Goal: Task Accomplishment & Management: Manage account settings

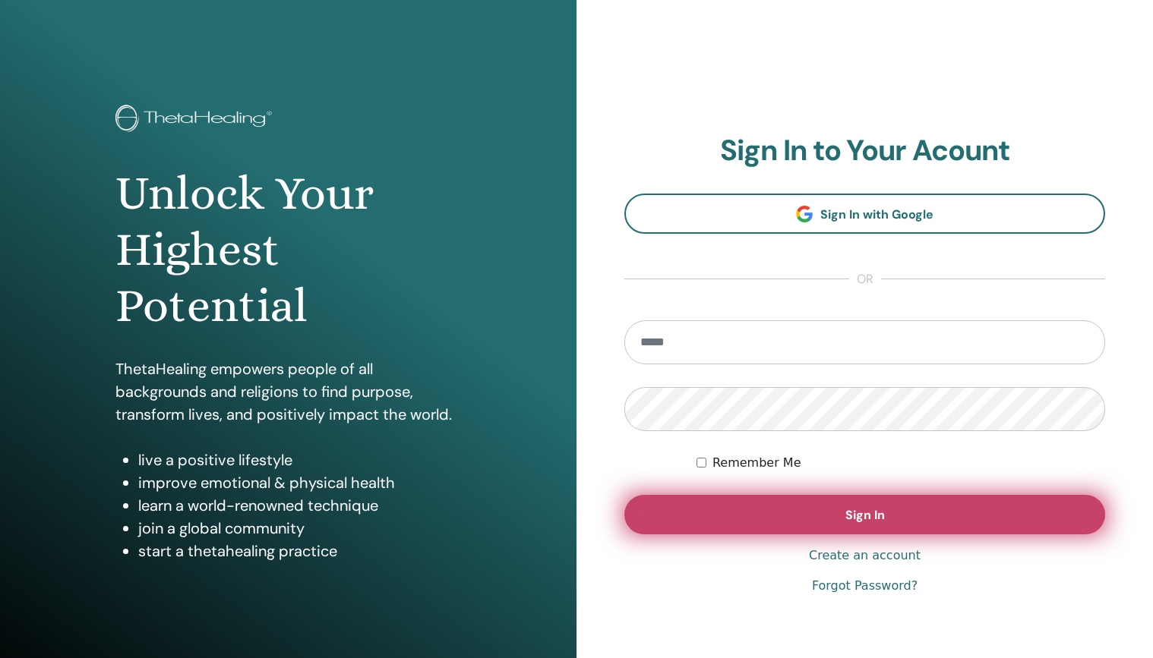
type input "**********"
click at [744, 523] on button "Sign In" at bounding box center [864, 514] width 481 height 39
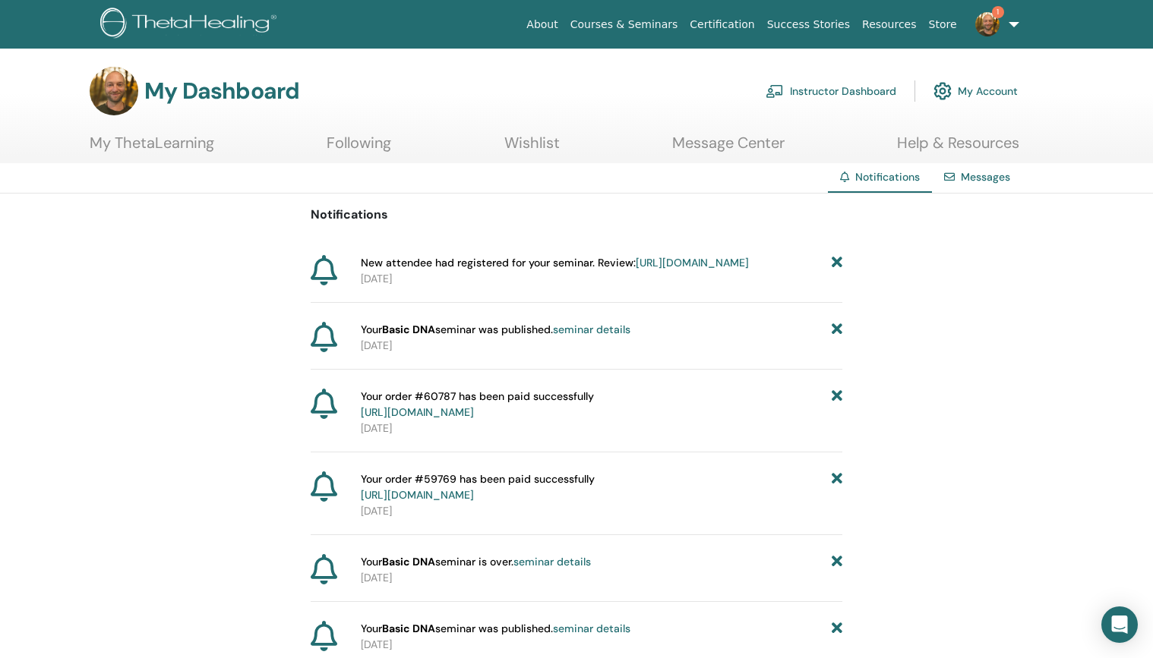
click at [583, 260] on span "New attendee had registered for your seminar. Review: https://member.thetaheali…" at bounding box center [555, 263] width 388 height 16
click at [636, 270] on link "[URL][DOMAIN_NAME]" at bounding box center [692, 263] width 113 height 14
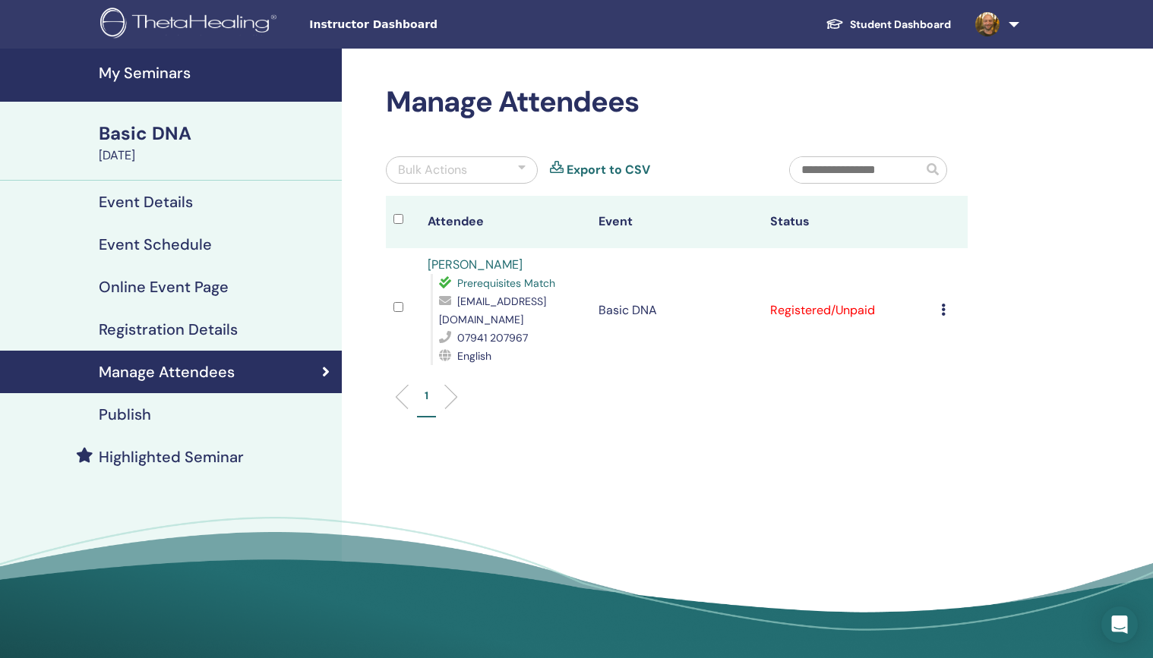
click at [174, 197] on h4 "Event Details" at bounding box center [146, 202] width 94 height 18
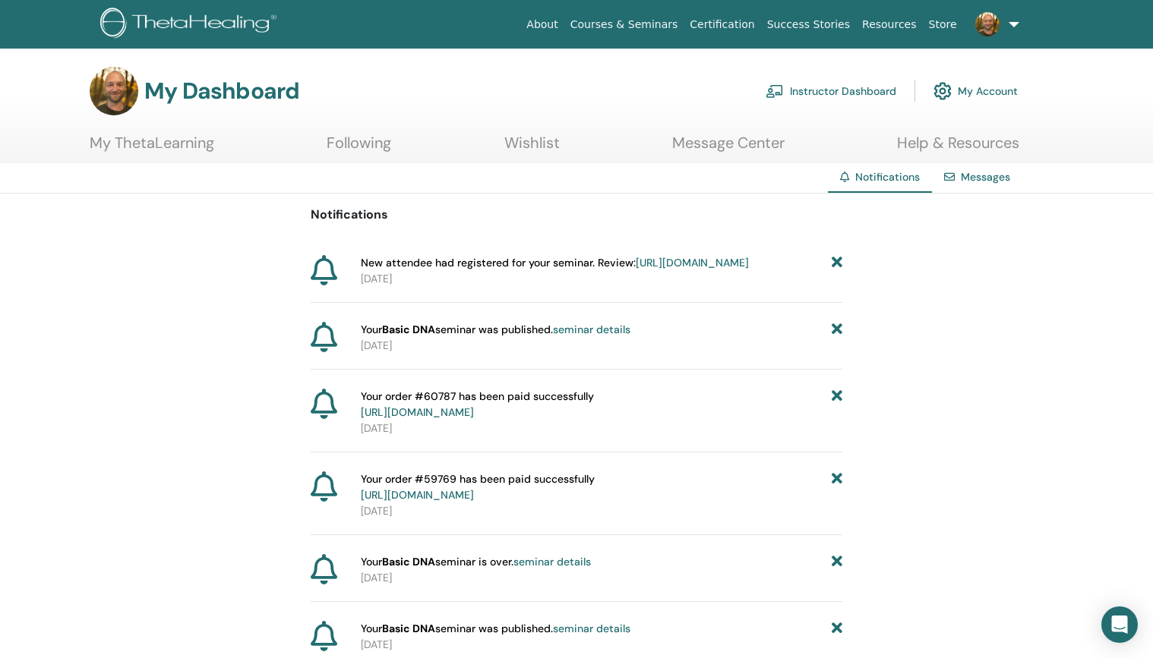
click at [850, 95] on link "Instructor Dashboard" at bounding box center [831, 90] width 131 height 33
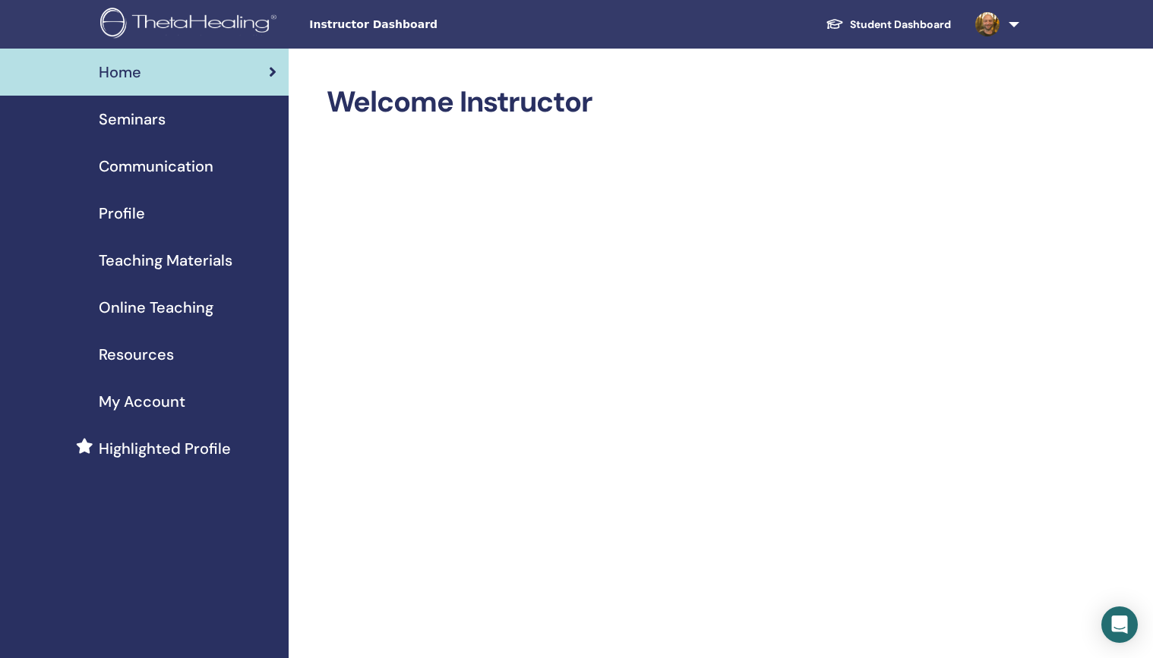
click at [140, 119] on span "Seminars" at bounding box center [132, 119] width 67 height 23
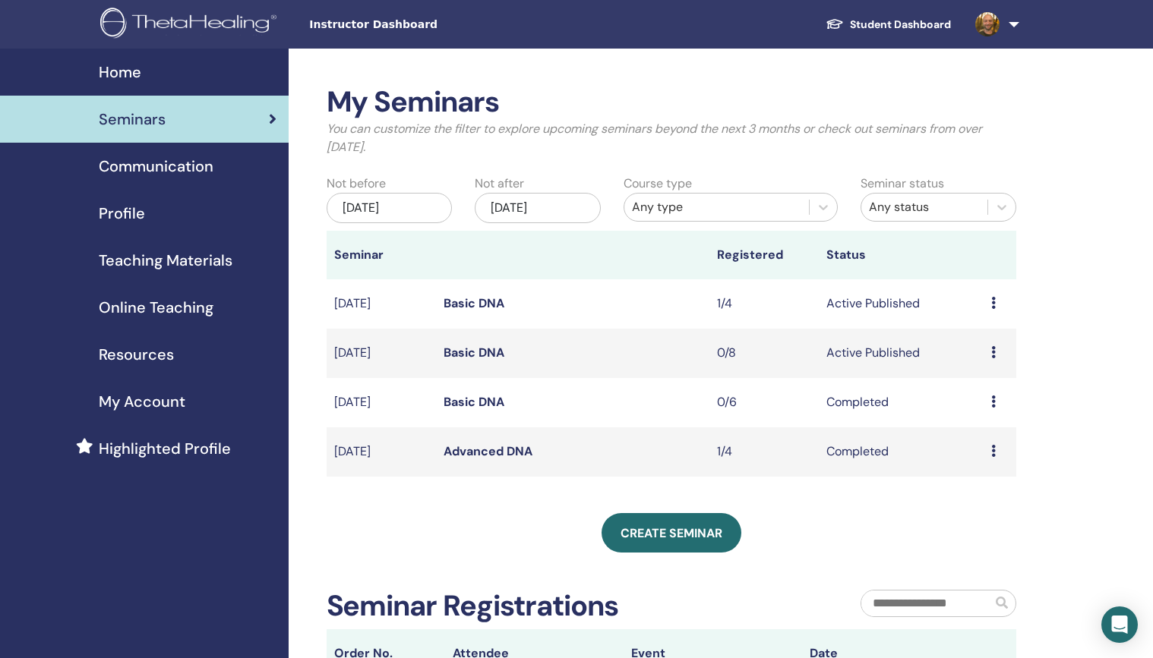
click at [991, 355] on icon at bounding box center [993, 352] width 5 height 12
click at [469, 353] on link "Basic DNA" at bounding box center [474, 353] width 61 height 16
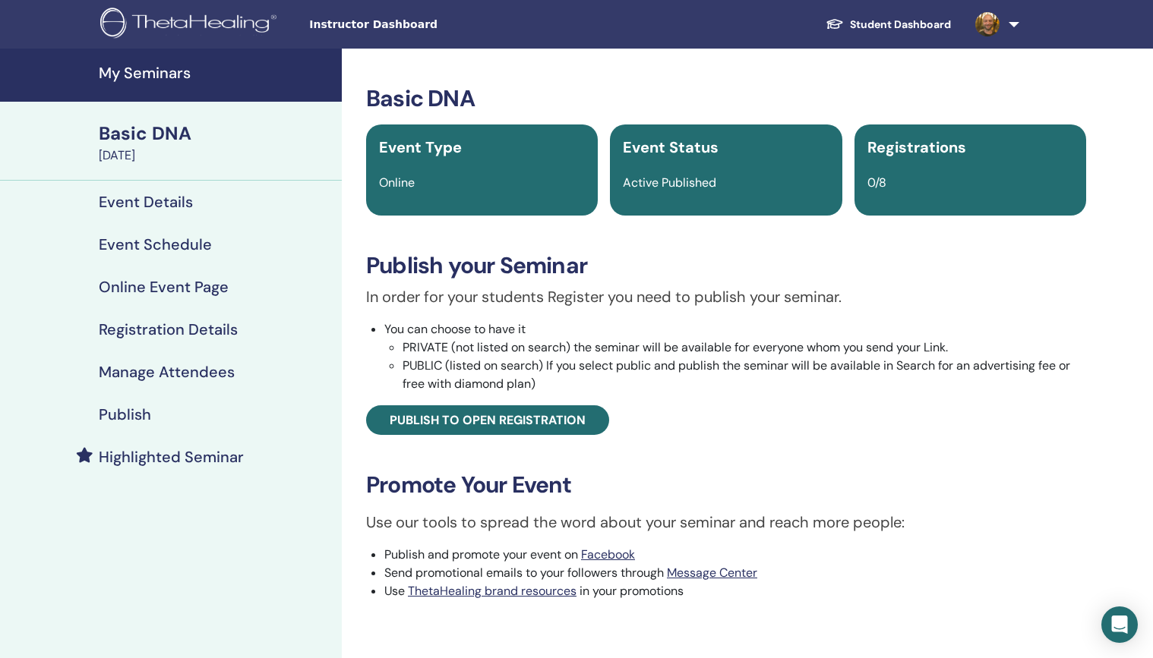
click at [154, 206] on h4 "Event Details" at bounding box center [146, 202] width 94 height 18
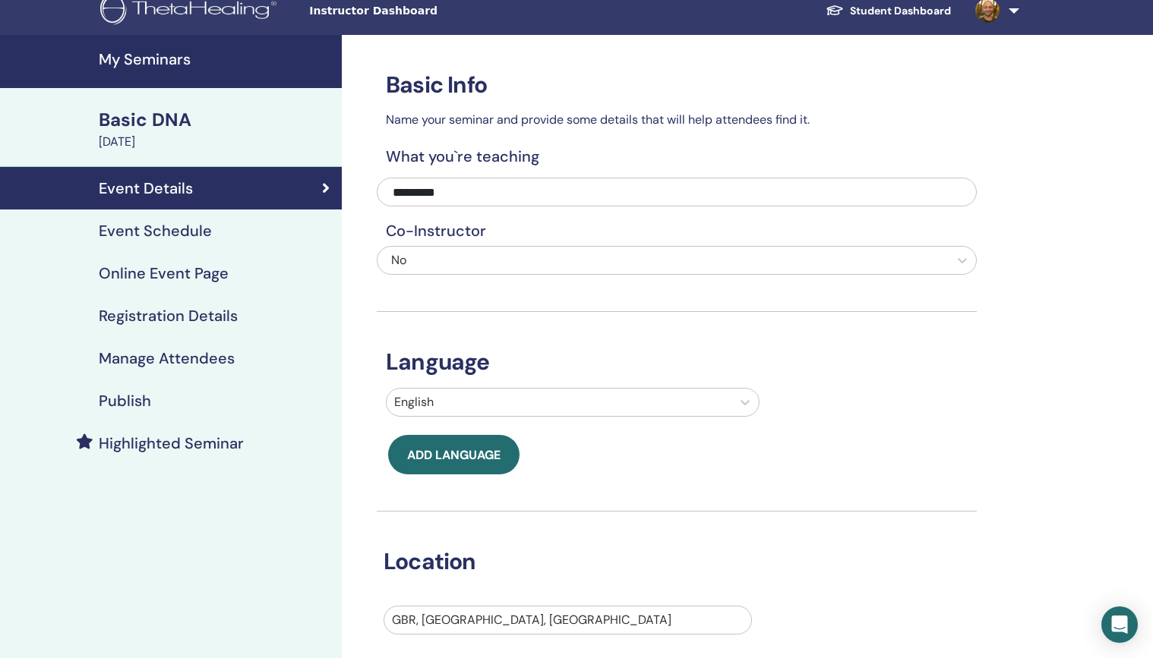
scroll to position [3, 0]
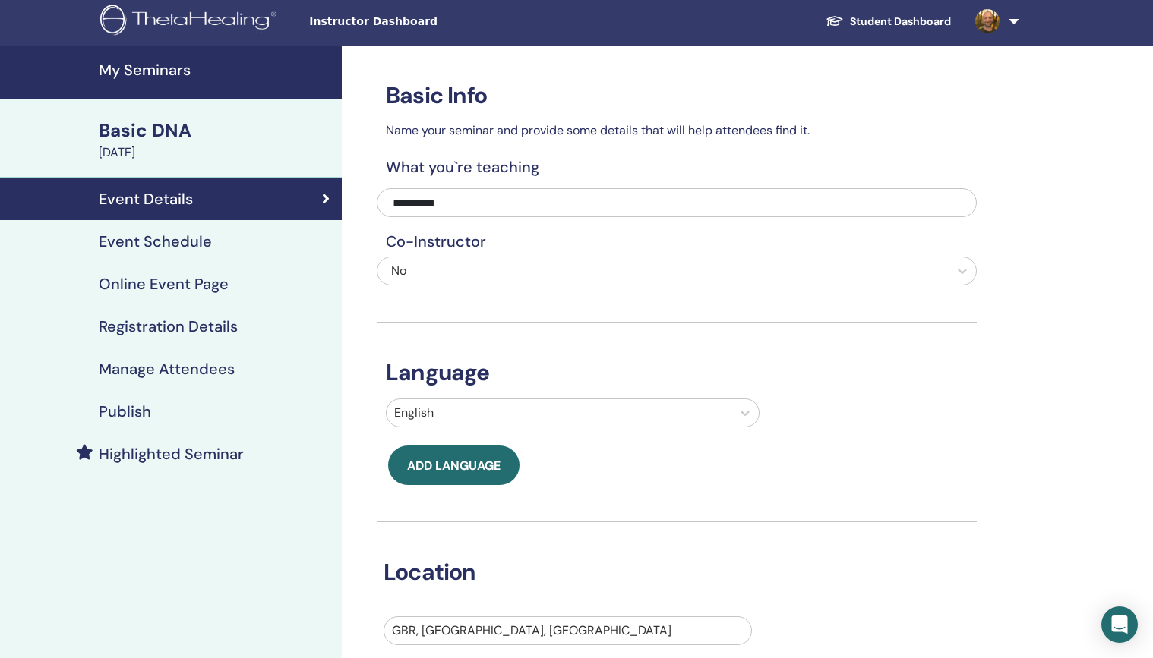
click at [198, 242] on h4 "Event Schedule" at bounding box center [155, 241] width 113 height 18
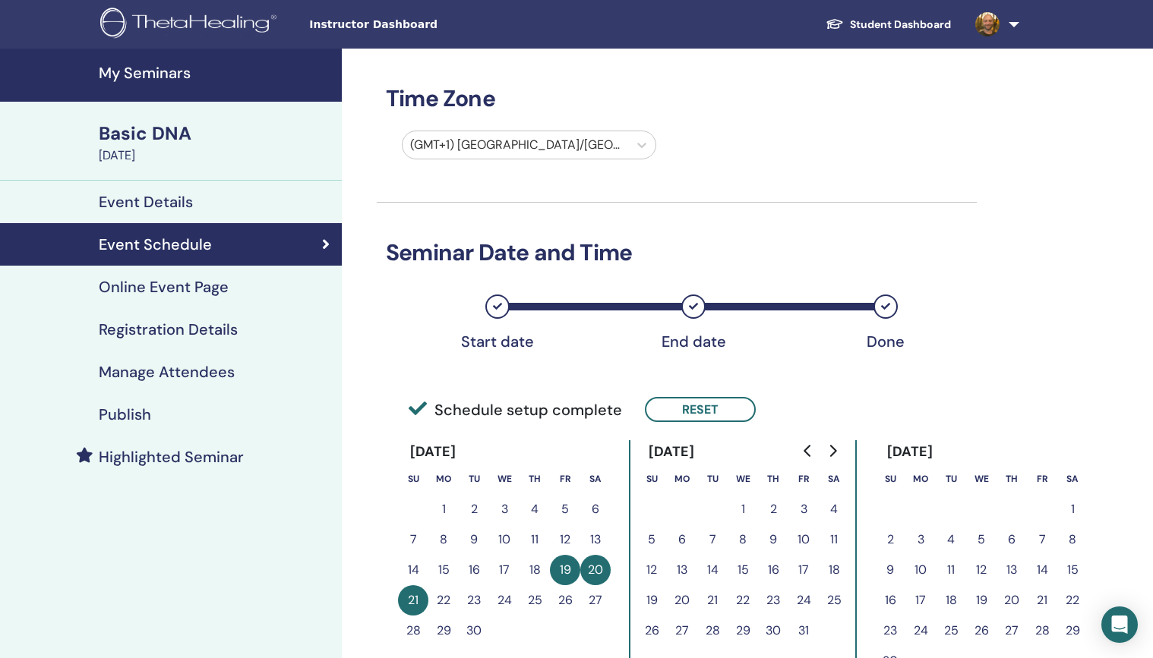
click at [211, 292] on h4 "Online Event Page" at bounding box center [164, 287] width 130 height 18
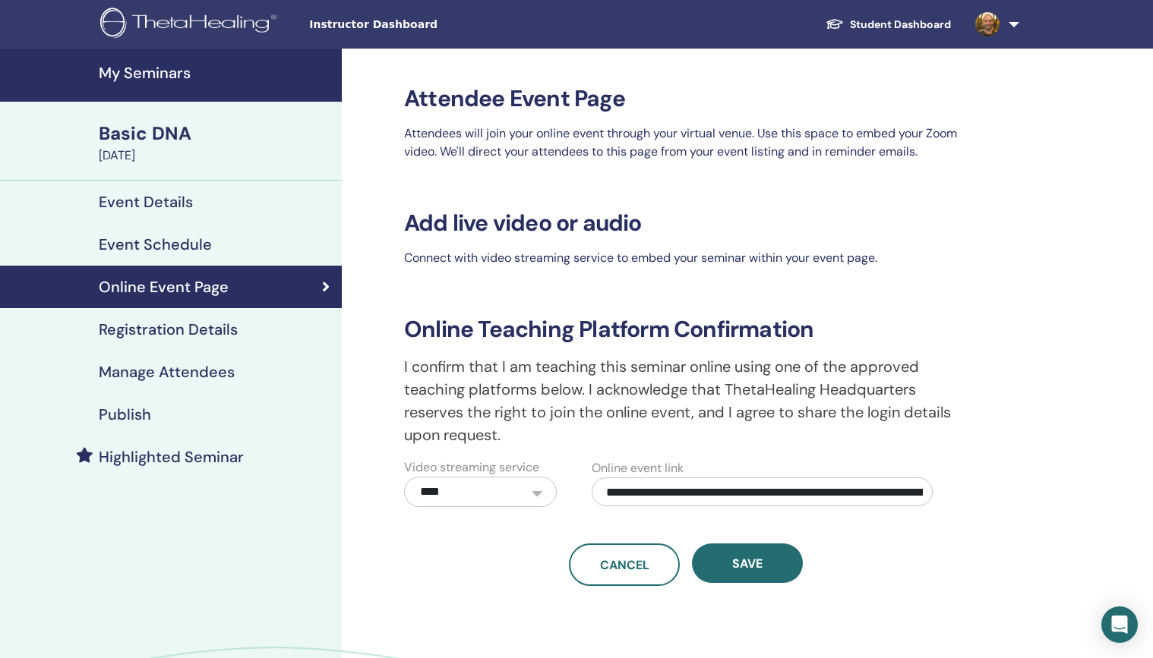
click at [204, 328] on h4 "Registration Details" at bounding box center [168, 329] width 139 height 18
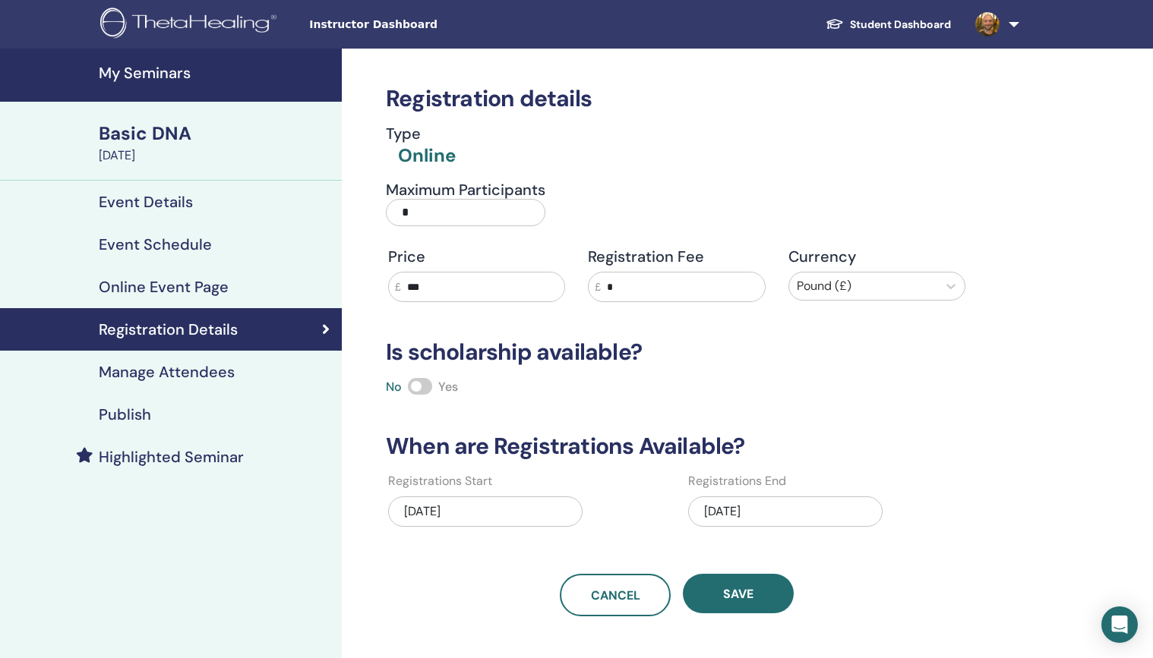
click at [430, 386] on span at bounding box center [420, 386] width 24 height 17
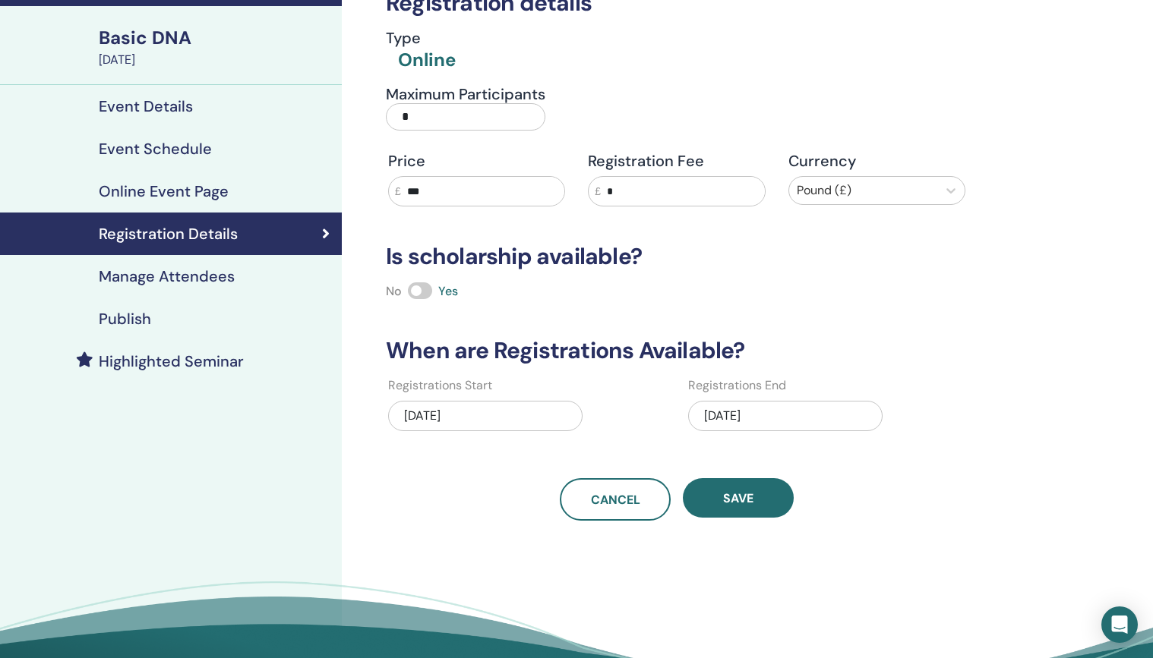
scroll to position [93, 0]
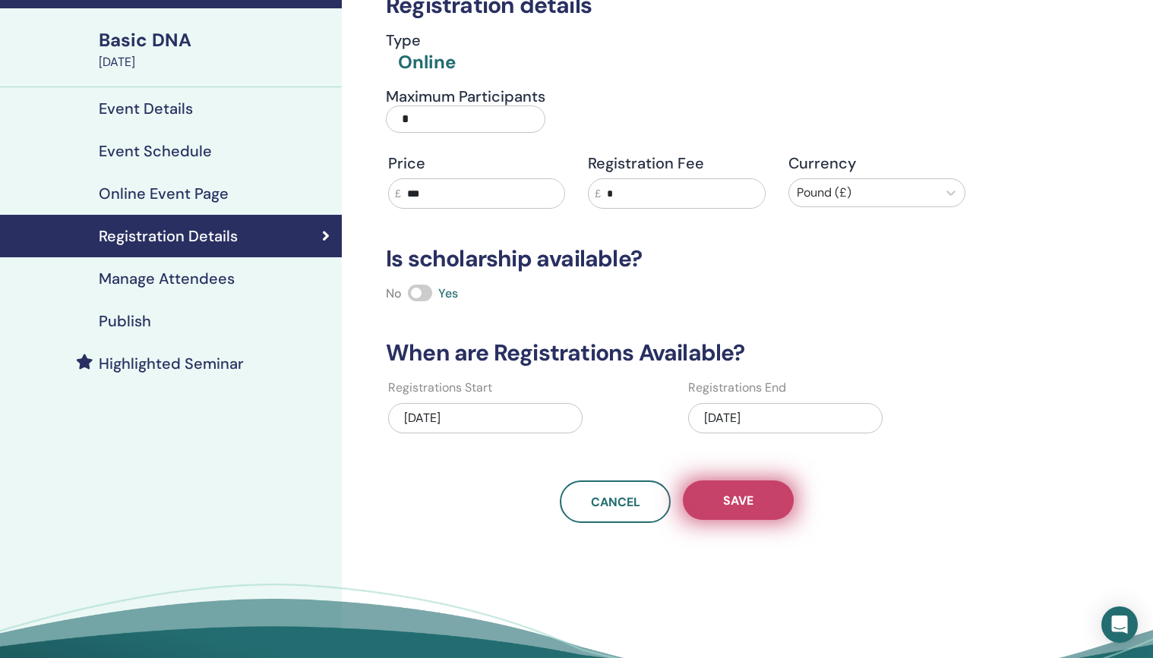
click at [737, 502] on span "Save" at bounding box center [738, 501] width 30 height 16
click at [745, 493] on span "Save" at bounding box center [738, 501] width 30 height 16
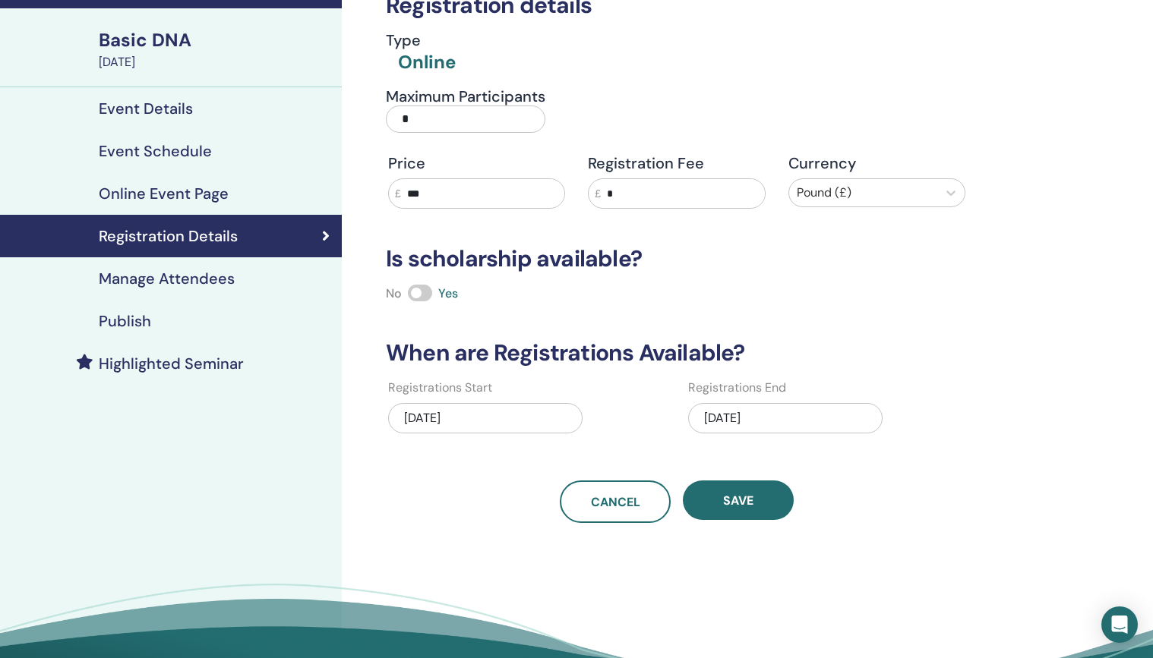
click at [144, 320] on h4 "Publish" at bounding box center [125, 321] width 52 height 18
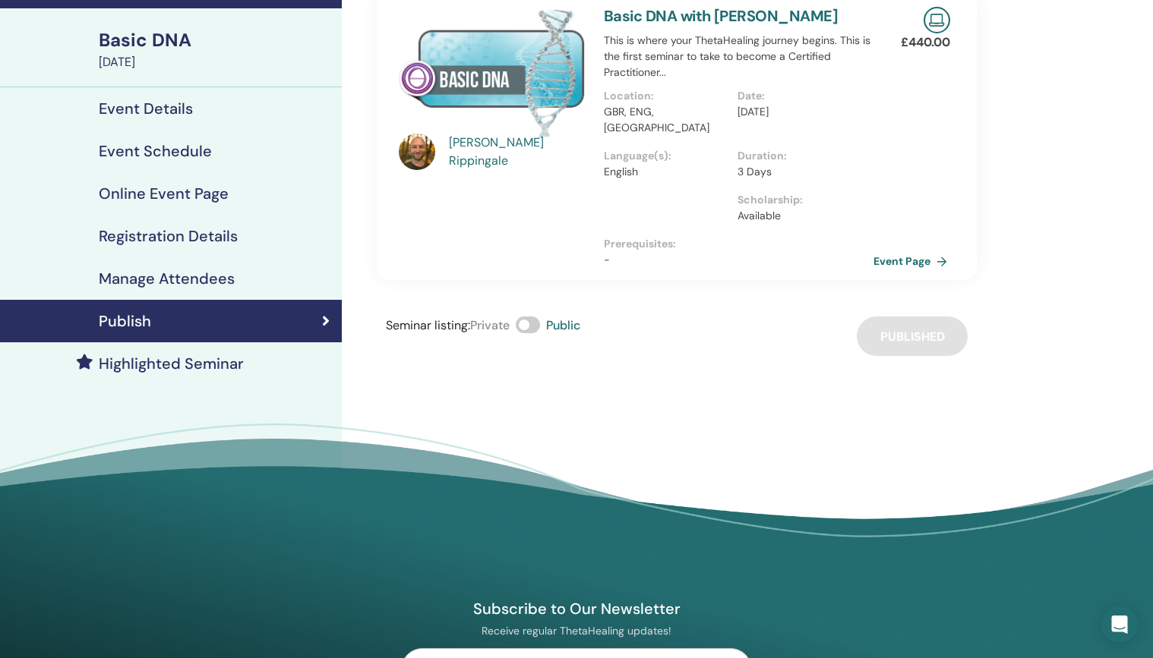
click at [904, 250] on link "Event Page" at bounding box center [913, 261] width 80 height 23
